Goal: Task Accomplishment & Management: Manage account settings

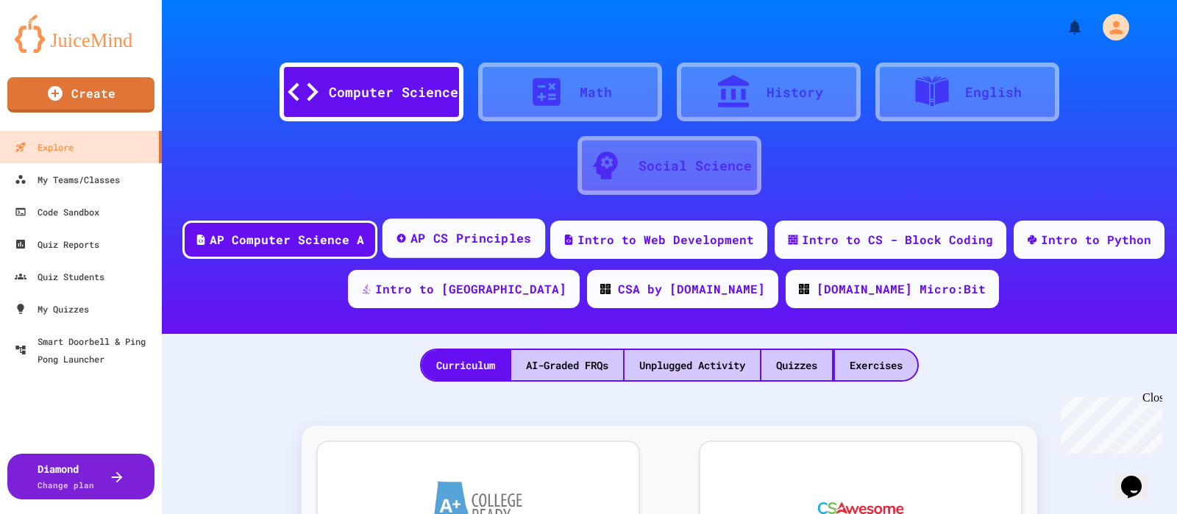
scroll to position [60, 0]
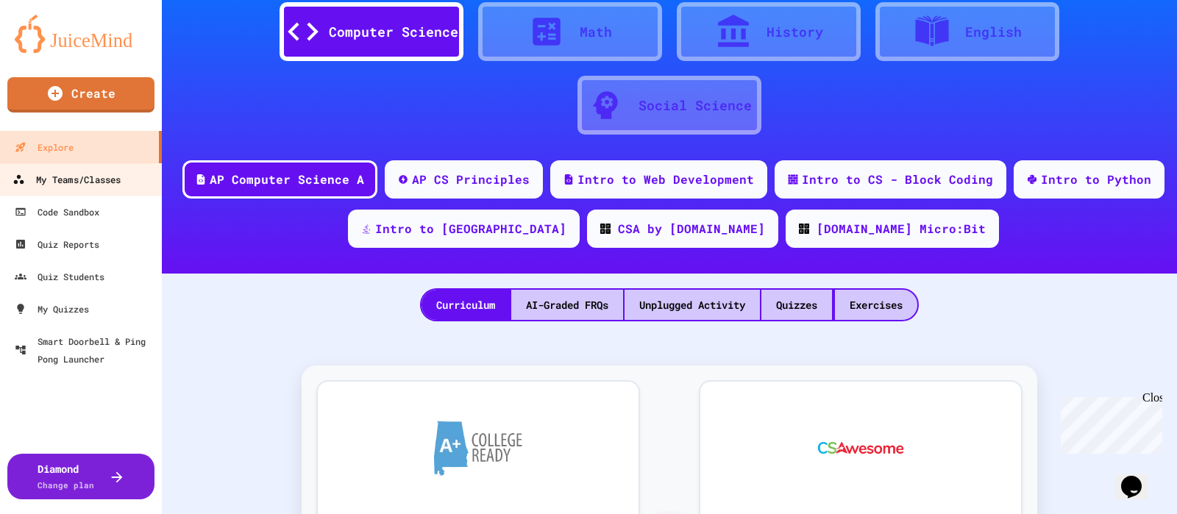
click at [109, 177] on div "My Teams/Classes" at bounding box center [67, 180] width 108 height 18
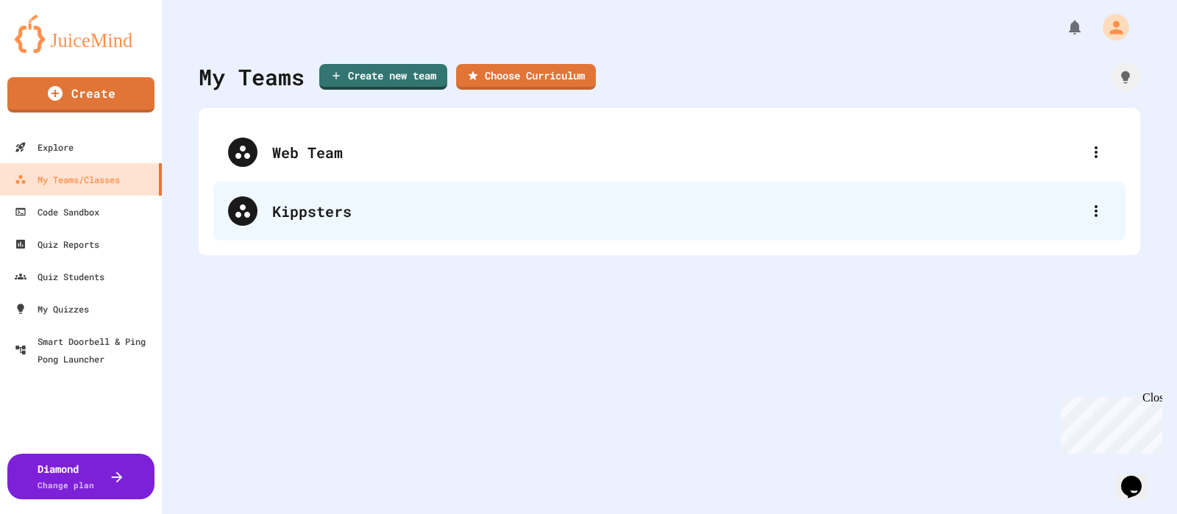
click at [427, 211] on div "Kippsters" at bounding box center [677, 211] width 810 height 22
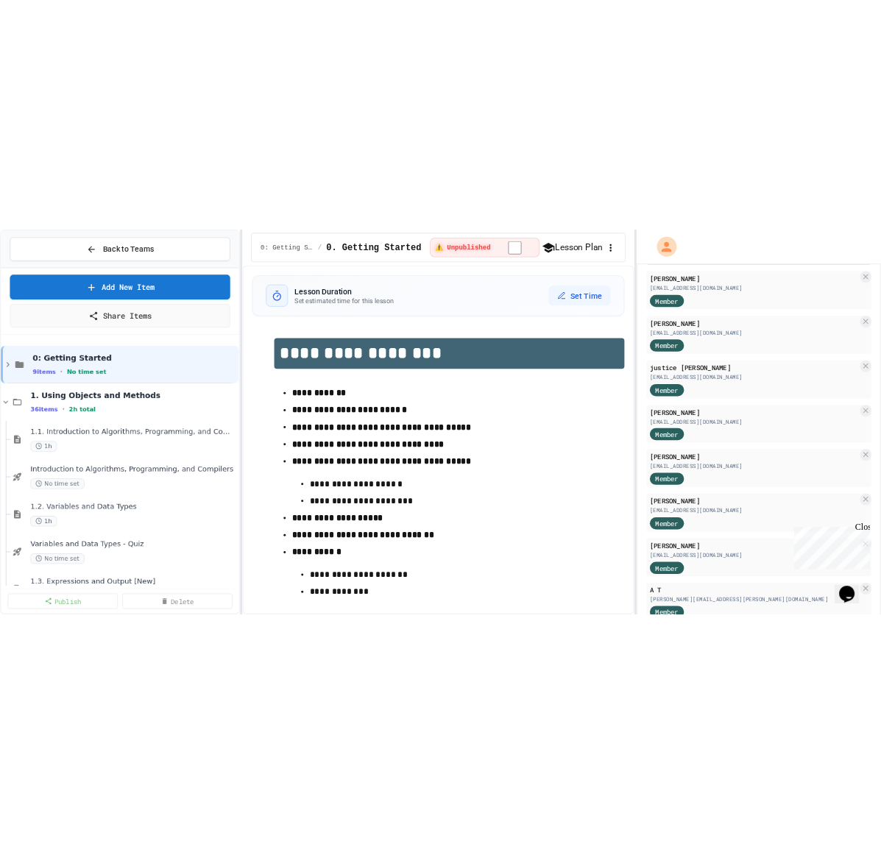
scroll to position [1427, 0]
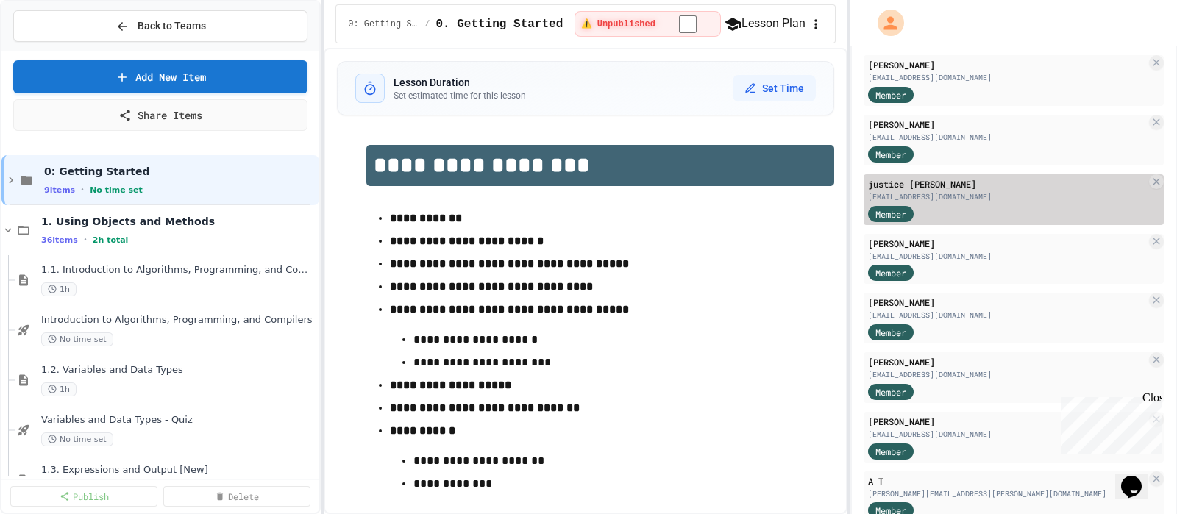
click at [982, 210] on div "Member" at bounding box center [1007, 213] width 278 height 18
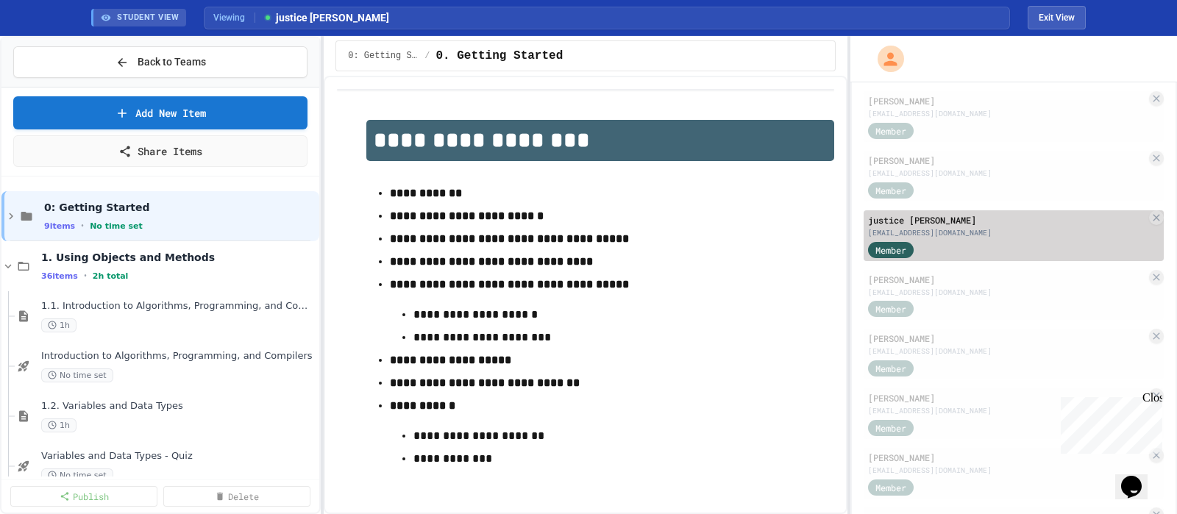
drag, startPoint x: 868, startPoint y: 228, endPoint x: 1016, endPoint y: 227, distance: 148.7
click at [1016, 227] on div "[EMAIL_ADDRESS][DOMAIN_NAME]" at bounding box center [1007, 232] width 278 height 11
copy div "[EMAIL_ADDRESS][DOMAIN_NAME]"
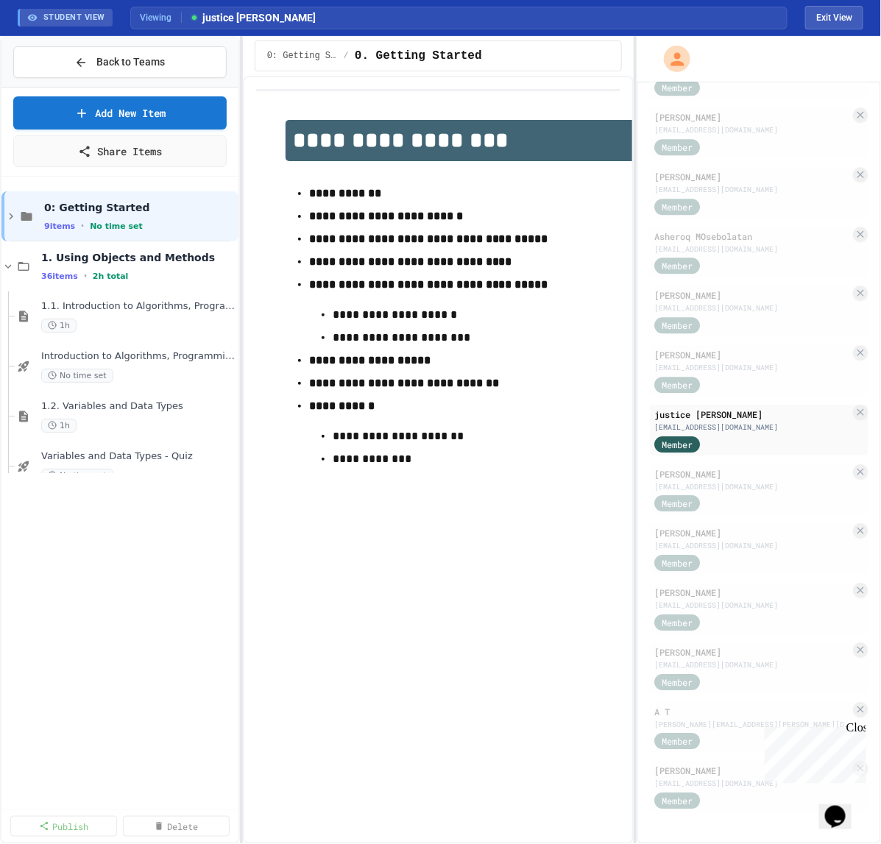
scroll to position [1225, 0]
